Goal: Task Accomplishment & Management: Manage account settings

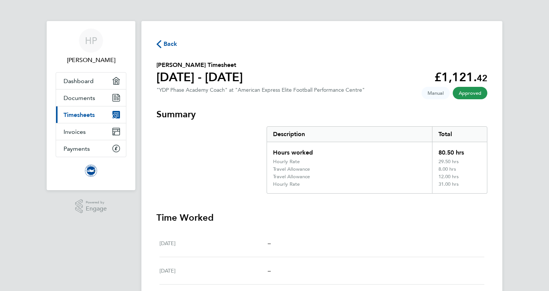
click at [174, 43] on span "Back" at bounding box center [171, 44] width 14 height 9
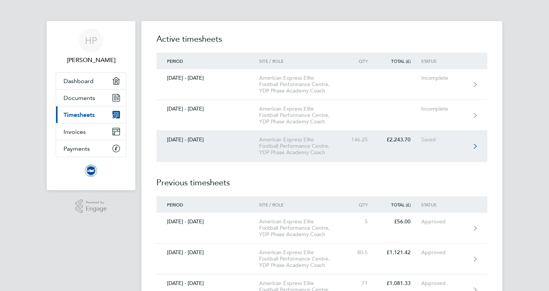
click at [412, 155] on link "[DATE] - [DATE] American Express Elite Football Performance Centre, YDP Phase A…" at bounding box center [322, 146] width 331 height 31
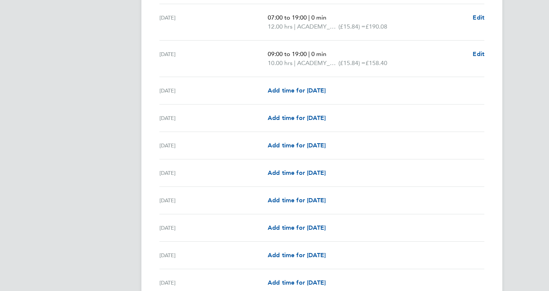
scroll to position [992, 0]
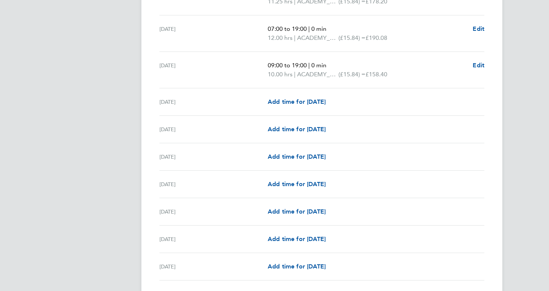
click at [310, 124] on div "[DATE] Add time for [DATE] Add time for [DATE]" at bounding box center [322, 129] width 325 height 27
click at [309, 127] on span "Add time for [DATE]" at bounding box center [297, 129] width 58 height 7
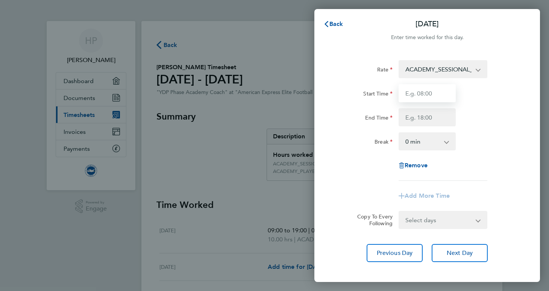
click at [412, 94] on input "Start Time" at bounding box center [427, 93] width 57 height 18
type input "07:45"
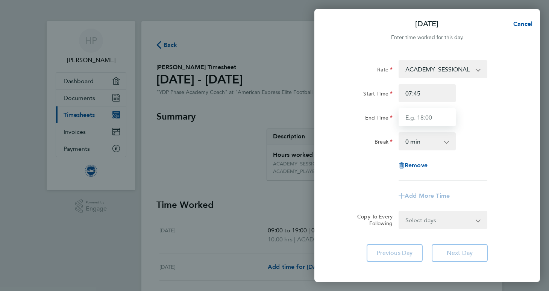
click at [423, 121] on input "End Time" at bounding box center [427, 117] width 57 height 18
type input "15:30"
click at [511, 126] on div "End Time 15:30" at bounding box center [428, 117] width 190 height 18
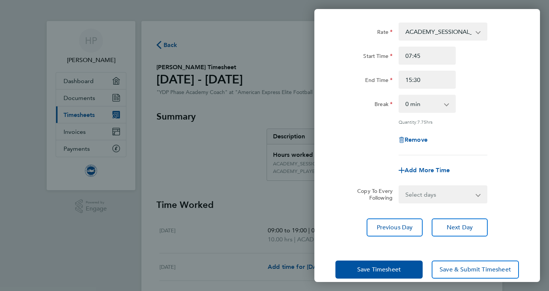
scroll to position [49, 0]
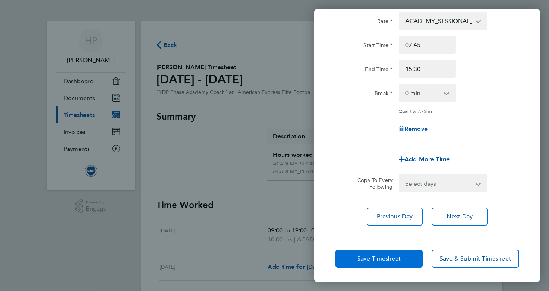
click at [367, 259] on span "Save Timesheet" at bounding box center [380, 259] width 44 height 8
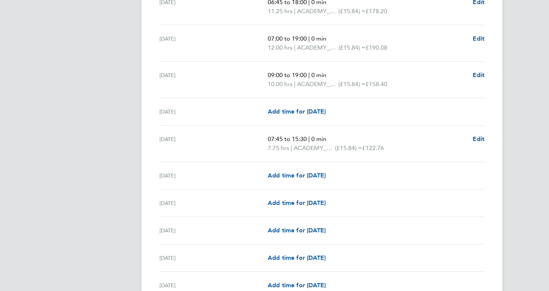
scroll to position [969, 0]
